Goal: Information Seeking & Learning: Learn about a topic

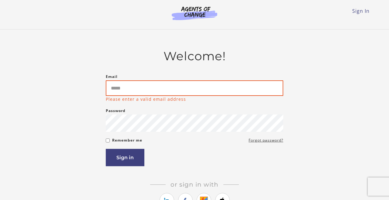
type input "**********"
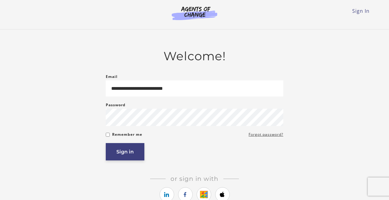
click at [120, 151] on button "Sign in" at bounding box center [125, 151] width 39 height 17
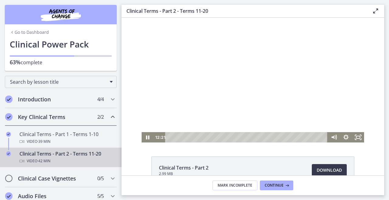
click at [226, 93] on div at bounding box center [253, 80] width 223 height 125
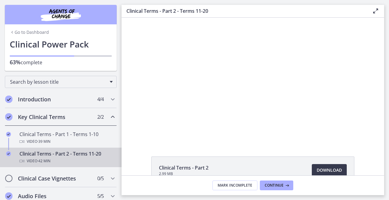
click at [44, 153] on div "Clinical Terms - Part 2 - Terms 11-20 Video · 42 min" at bounding box center [66, 157] width 95 height 15
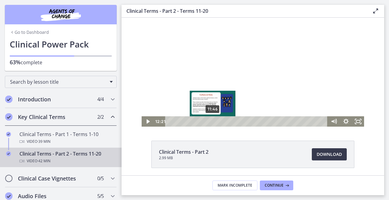
scroll to position [12, 0]
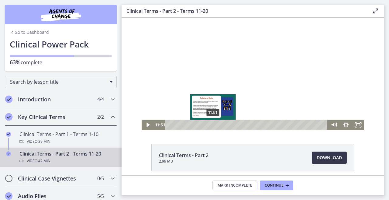
click at [213, 126] on div "Playbar" at bounding box center [212, 124] width 3 height 3
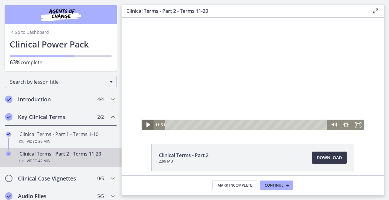
click at [148, 125] on icon "Play Video" at bounding box center [148, 124] width 4 height 5
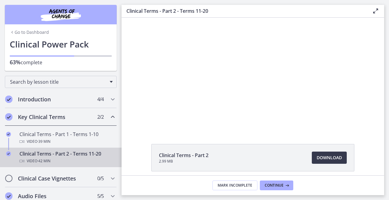
click at [375, 12] on icon at bounding box center [375, 10] width 7 height 7
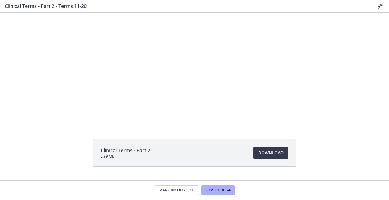
scroll to position [0, 0]
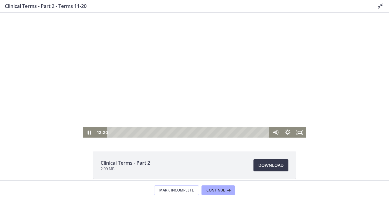
click at [202, 85] on div at bounding box center [194, 75] width 223 height 125
click at [181, 105] on div at bounding box center [194, 75] width 223 height 125
click at [299, 131] on rect "Fullscreen" at bounding box center [300, 132] width 4 height 2
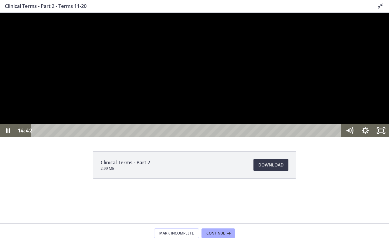
click at [191, 137] on div at bounding box center [194, 75] width 389 height 125
click at [169, 137] on div at bounding box center [194, 75] width 389 height 125
click at [138, 137] on div at bounding box center [194, 75] width 389 height 125
click at [161, 80] on div at bounding box center [194, 75] width 389 height 125
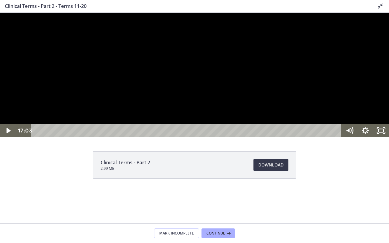
click at [127, 137] on div at bounding box center [194, 75] width 389 height 125
click at [139, 137] on div at bounding box center [194, 75] width 389 height 125
click at [152, 137] on div at bounding box center [194, 75] width 389 height 125
click at [145, 137] on div at bounding box center [194, 75] width 389 height 125
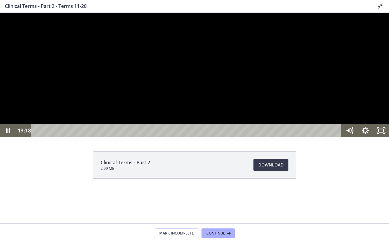
click at [113, 137] on div at bounding box center [194, 75] width 389 height 125
click at [102, 137] on div at bounding box center [194, 75] width 389 height 125
click at [63, 137] on div at bounding box center [194, 75] width 389 height 125
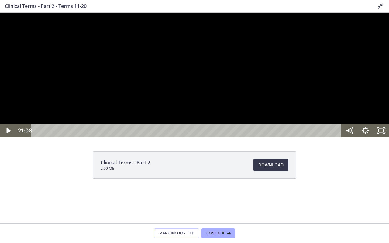
click at [124, 137] on div at bounding box center [194, 75] width 389 height 125
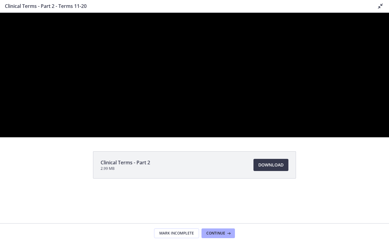
click at [124, 137] on div at bounding box center [194, 75] width 389 height 125
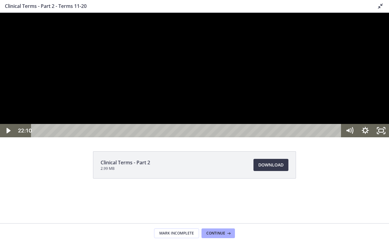
click at [150, 131] on div at bounding box center [194, 75] width 389 height 125
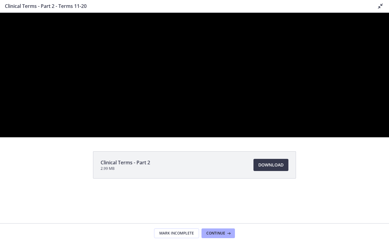
click at [150, 131] on div at bounding box center [194, 75] width 389 height 125
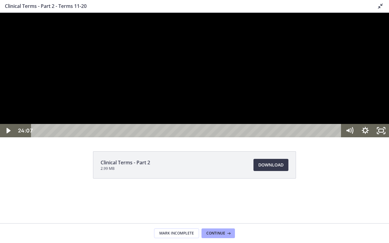
click at [146, 137] on div at bounding box center [194, 75] width 389 height 125
drag, startPoint x: 143, startPoint y: 144, endPoint x: 143, endPoint y: 140, distance: 3.9
click at [143, 137] on div at bounding box center [194, 75] width 389 height 125
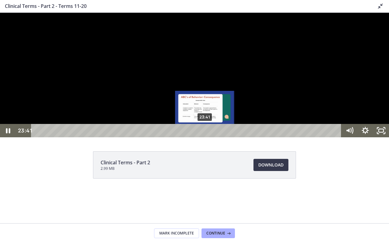
drag, startPoint x: 208, startPoint y: 248, endPoint x: 205, endPoint y: 248, distance: 3.1
click at [205, 133] on div "Playbar" at bounding box center [205, 130] width 5 height 5
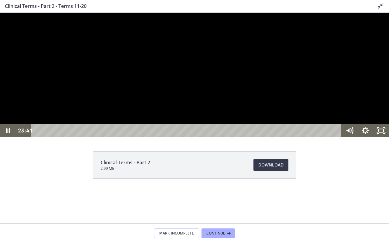
click at [206, 137] on div at bounding box center [194, 75] width 389 height 125
click at [383, 132] on rect "Unfullscreen" at bounding box center [380, 130] width 5 height 3
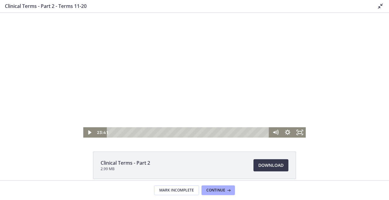
click at [200, 102] on div at bounding box center [194, 75] width 223 height 125
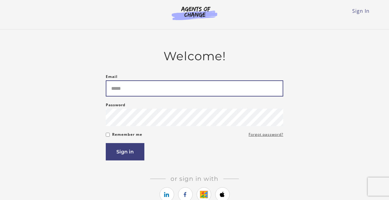
click at [163, 91] on input "Email" at bounding box center [194, 88] width 177 height 16
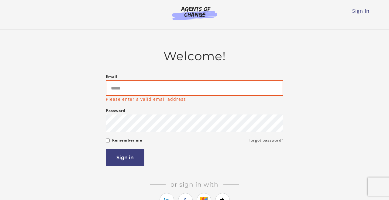
type input "**********"
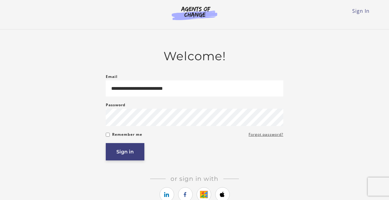
click at [121, 154] on button "Sign in" at bounding box center [125, 151] width 39 height 17
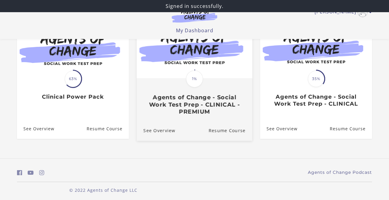
scroll to position [76, 0]
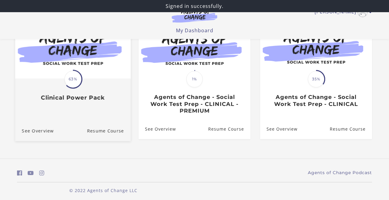
click at [68, 84] on span "63%" at bounding box center [72, 78] width 17 height 17
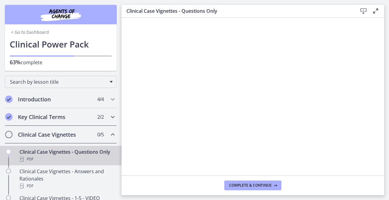
click at [72, 115] on h2 "Key Clinical Terms" at bounding box center [55, 116] width 74 height 7
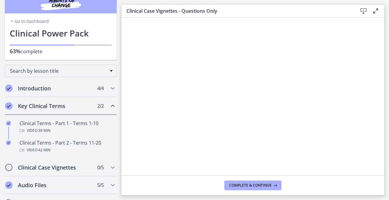
scroll to position [11, 0]
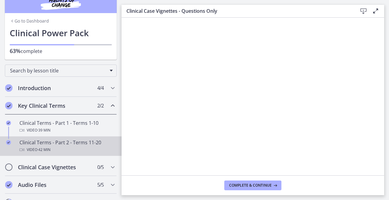
click at [77, 144] on div "Clinical Terms - Part 2 - Terms 11-20 Video · 42 min" at bounding box center [66, 146] width 95 height 15
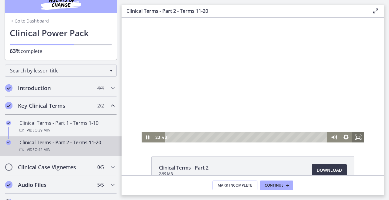
click at [358, 136] on icon "Fullscreen" at bounding box center [358, 137] width 12 height 10
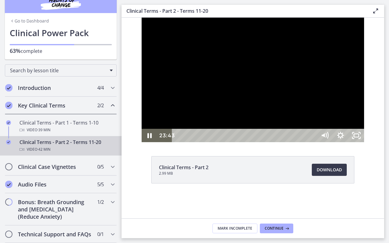
scroll to position [11, 0]
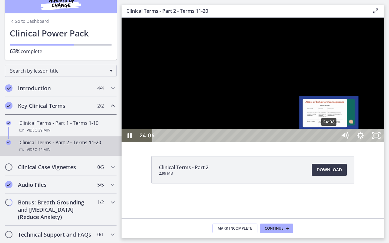
click at [330, 138] on div "Playbar" at bounding box center [329, 135] width 5 height 5
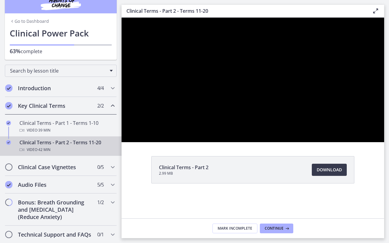
click at [339, 142] on div at bounding box center [253, 80] width 262 height 125
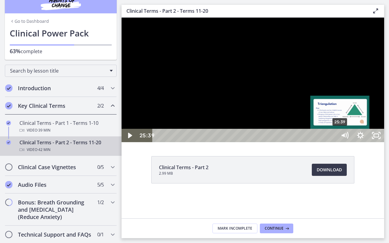
click at [340, 138] on div "Playbar" at bounding box center [339, 135] width 5 height 5
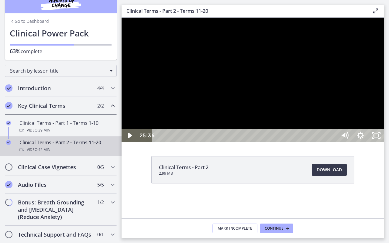
click at [321, 122] on div at bounding box center [253, 80] width 262 height 125
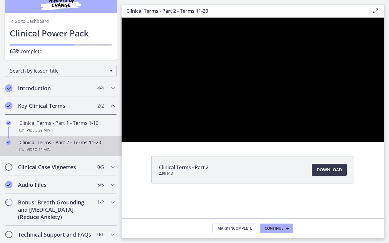
click at [321, 122] on div at bounding box center [253, 80] width 262 height 125
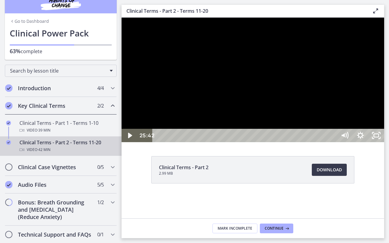
click at [289, 142] on div at bounding box center [253, 80] width 262 height 125
click at [255, 142] on div at bounding box center [253, 80] width 262 height 125
